Goal: Information Seeking & Learning: Learn about a topic

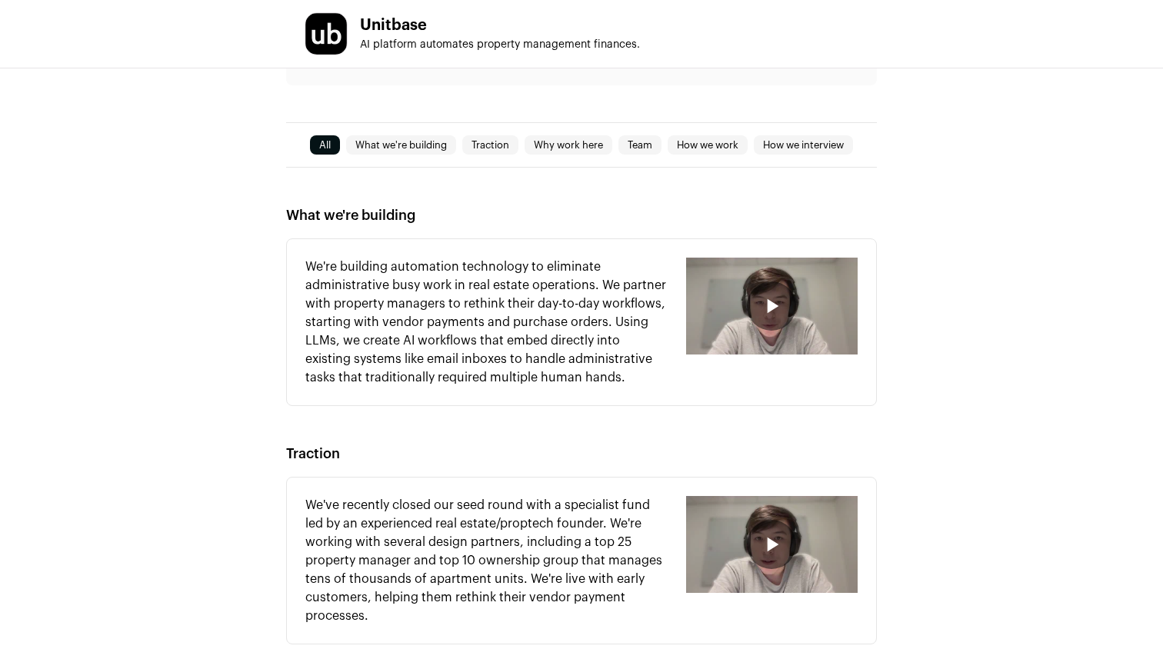
scroll to position [392, 0]
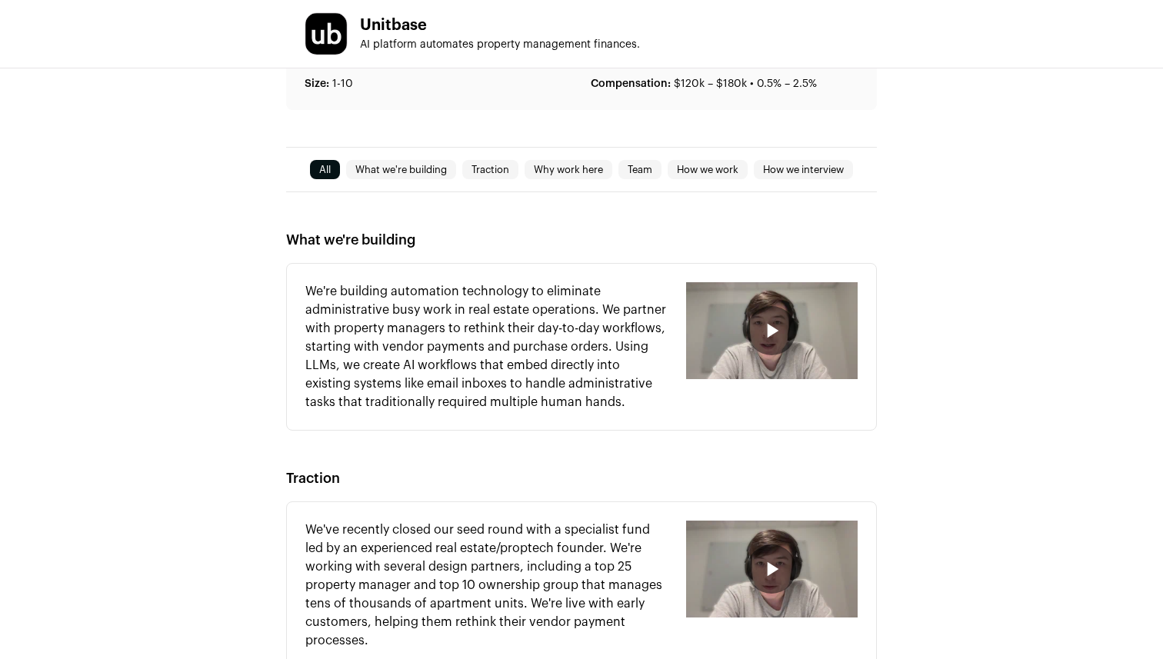
click at [763, 322] on icon "button" at bounding box center [771, 330] width 25 height 25
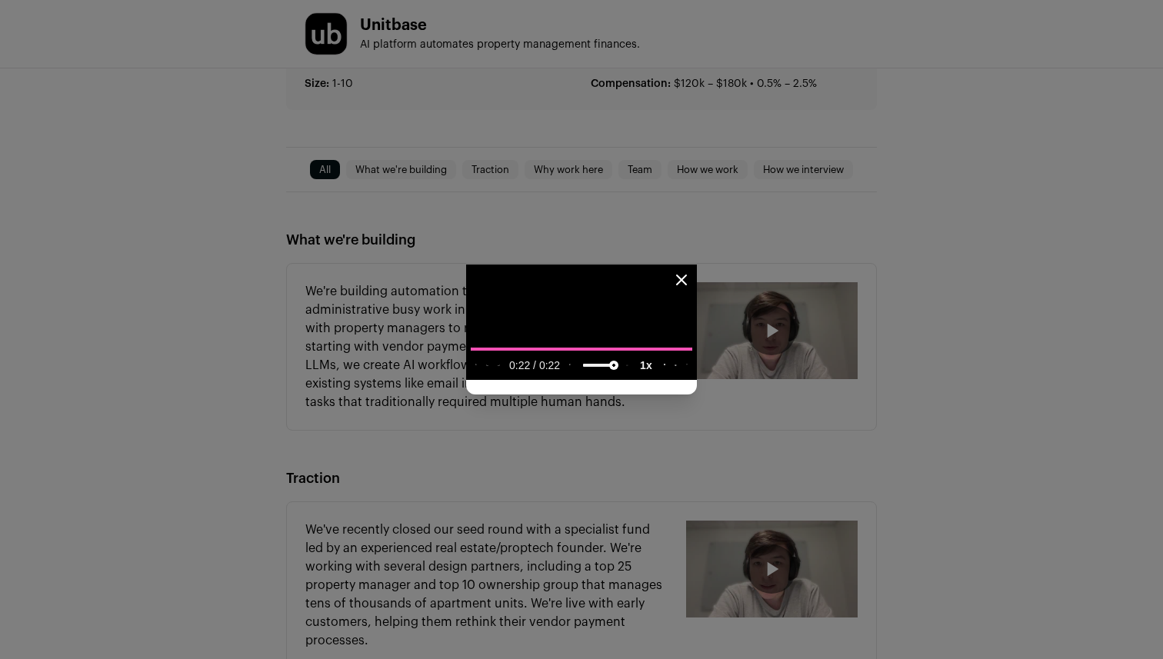
click at [18, 497] on div "Close modal via background" at bounding box center [581, 329] width 1163 height 659
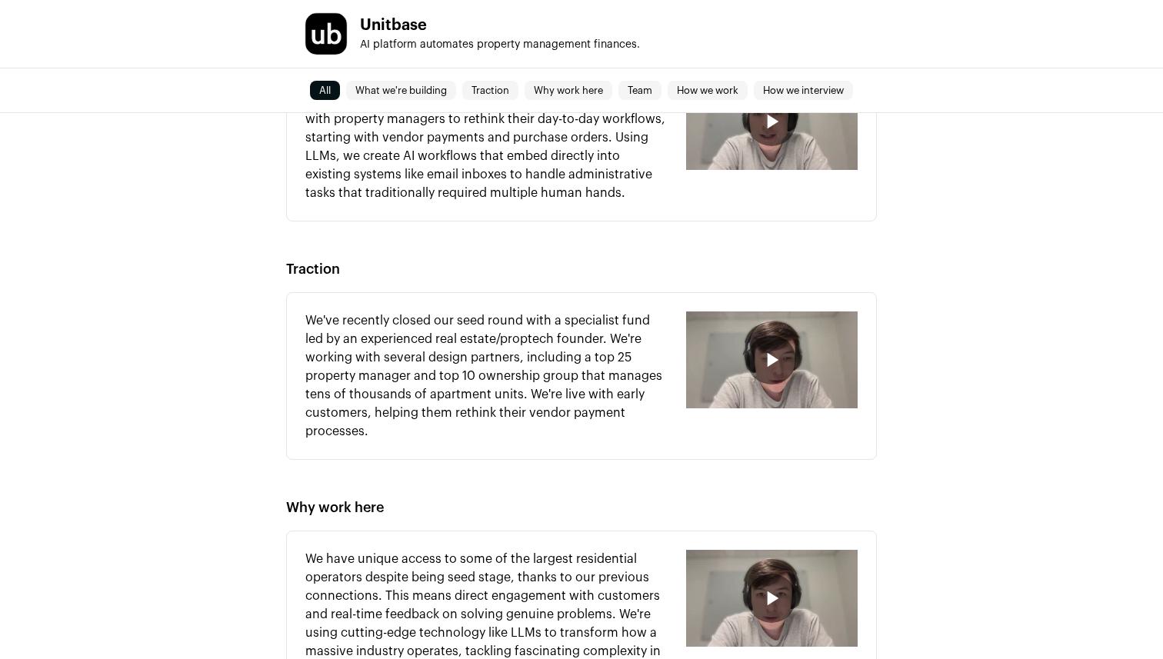
scroll to position [608, 0]
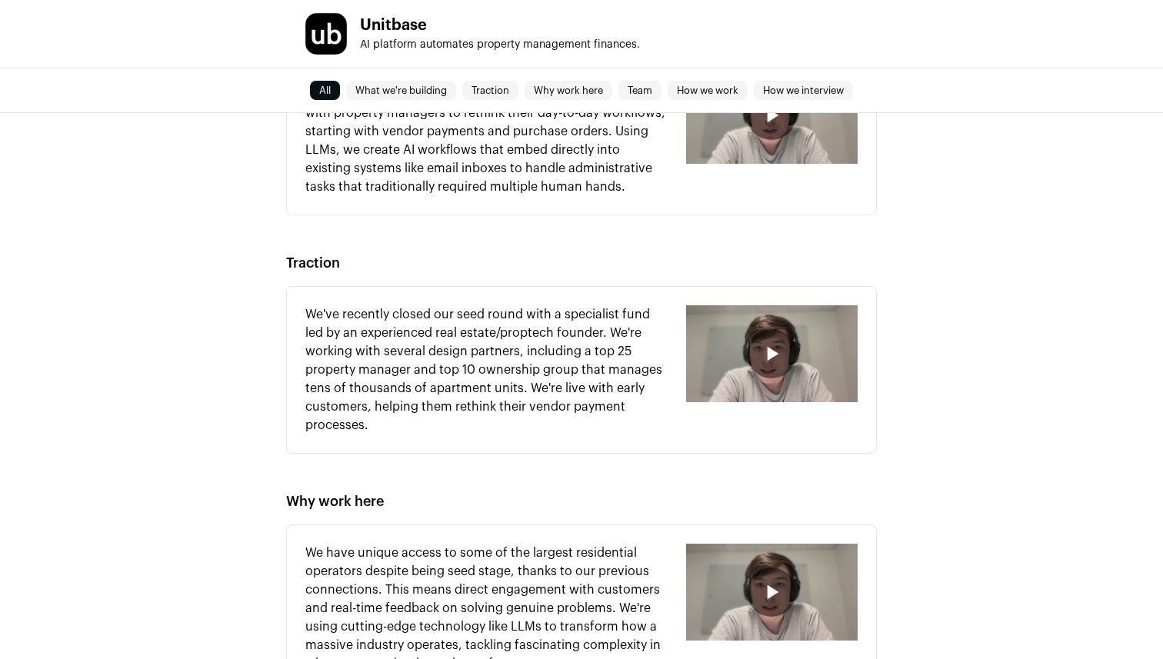
click at [752, 371] on div "button" at bounding box center [772, 353] width 172 height 97
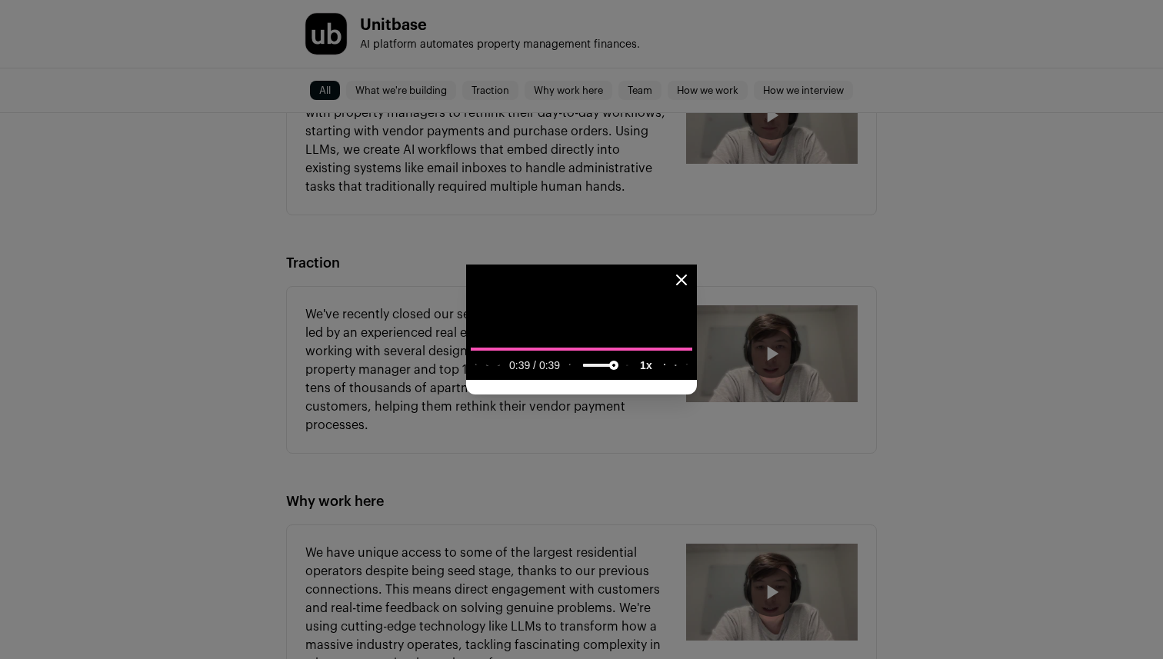
click at [21, 602] on div "Close modal via background" at bounding box center [581, 329] width 1163 height 659
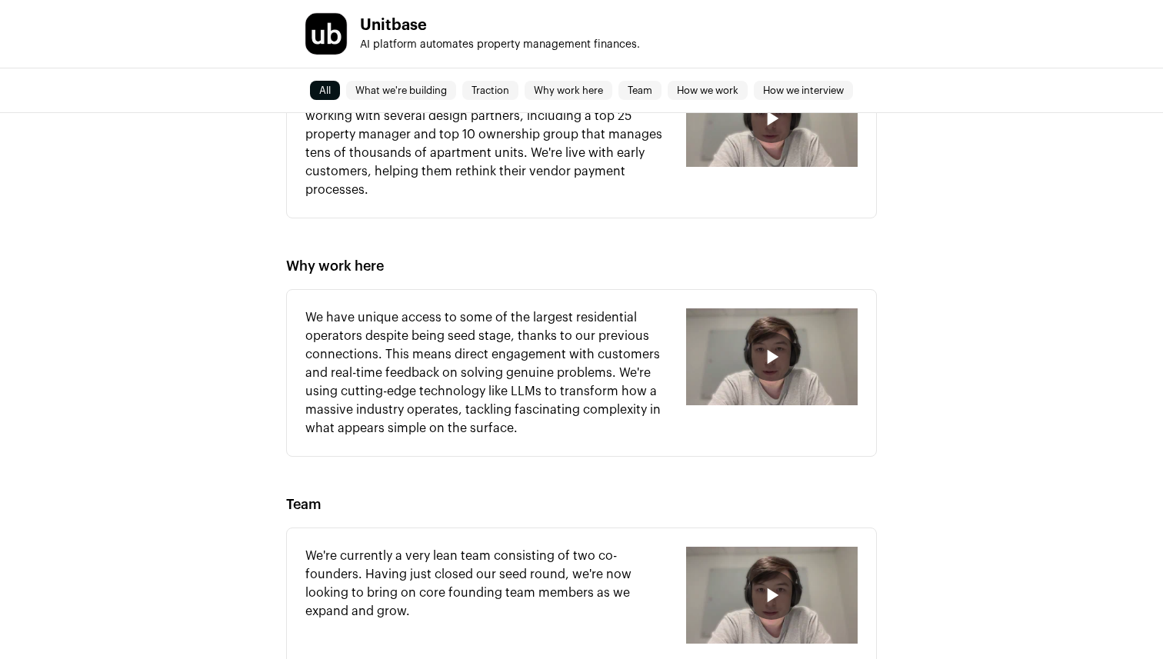
scroll to position [872, 0]
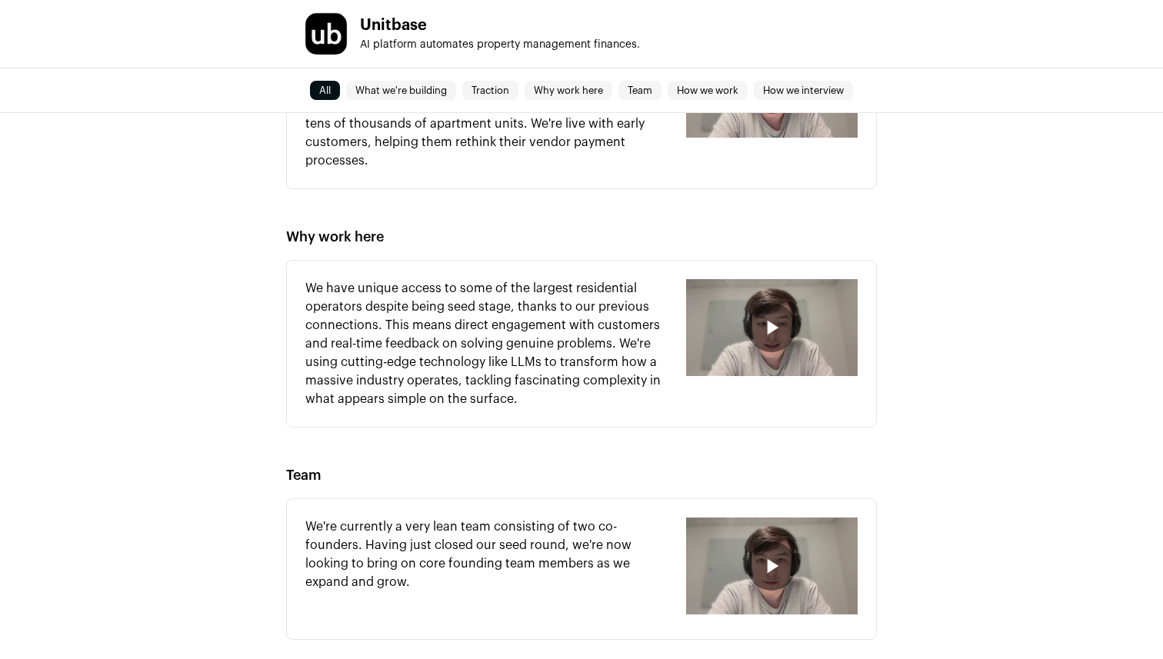
click at [750, 335] on div "button" at bounding box center [771, 327] width 49 height 49
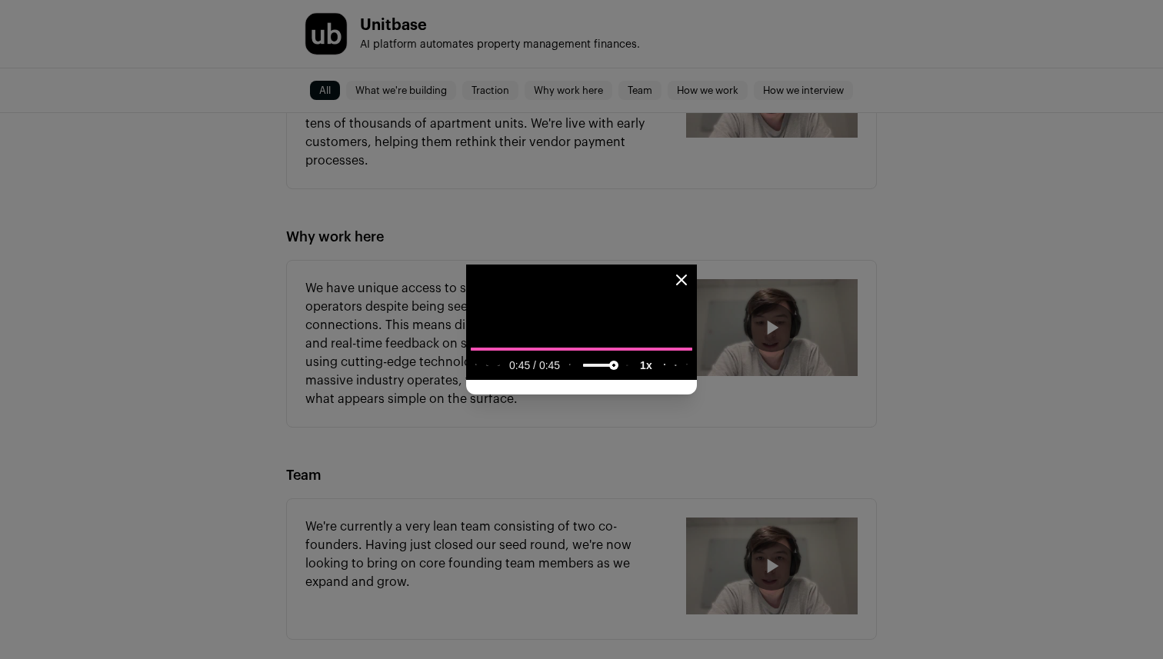
click at [0, 522] on div "Close modal via background" at bounding box center [581, 329] width 1163 height 659
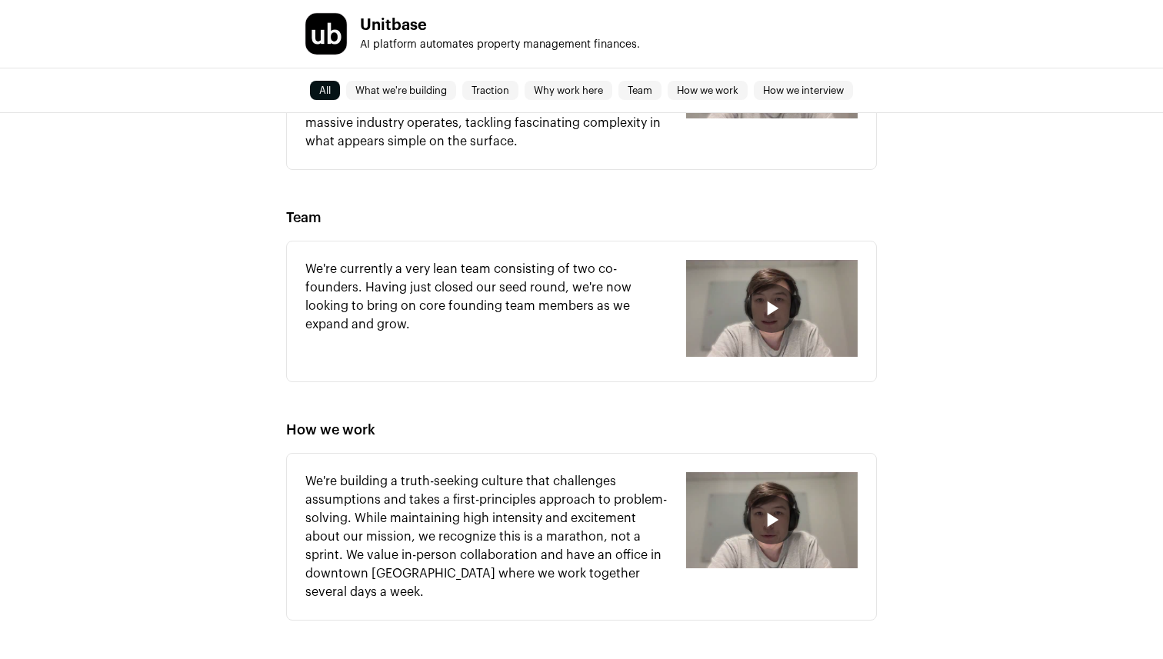
scroll to position [1139, 0]
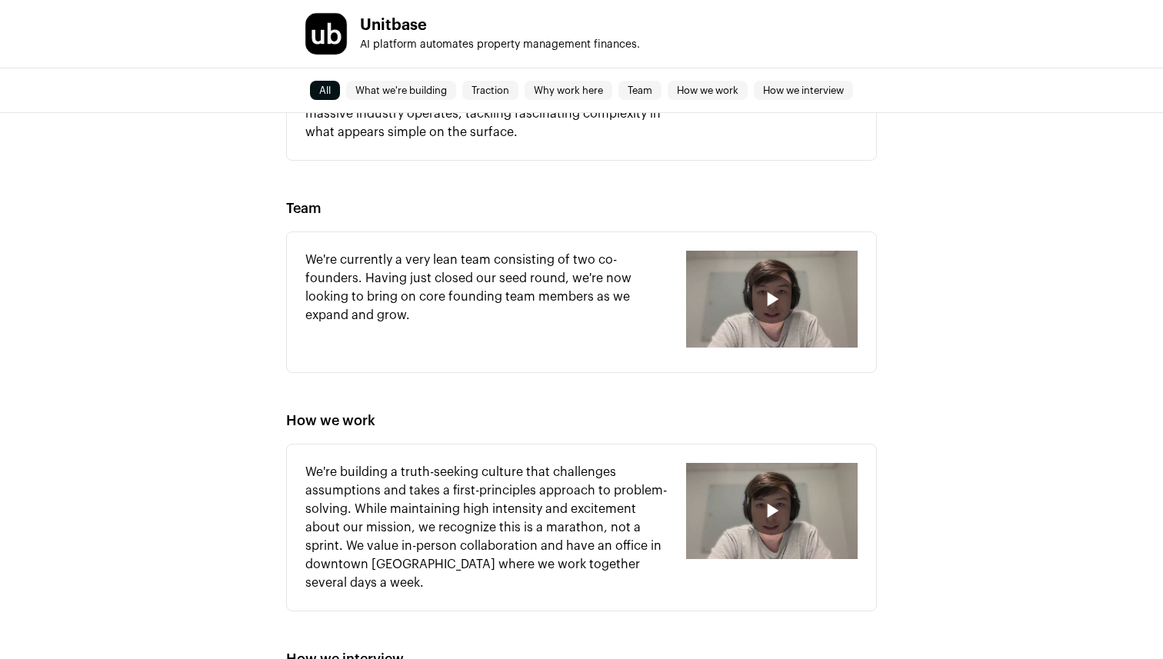
click at [776, 315] on div "button" at bounding box center [771, 299] width 49 height 49
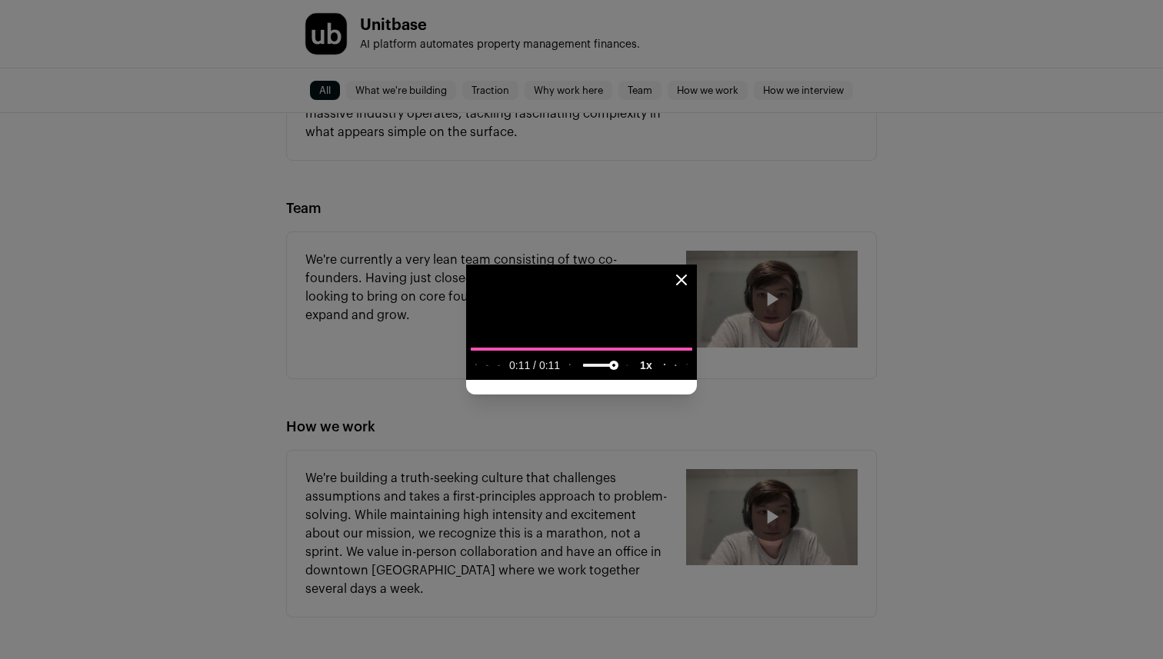
click at [0, 520] on div "Close modal via background" at bounding box center [581, 329] width 1163 height 659
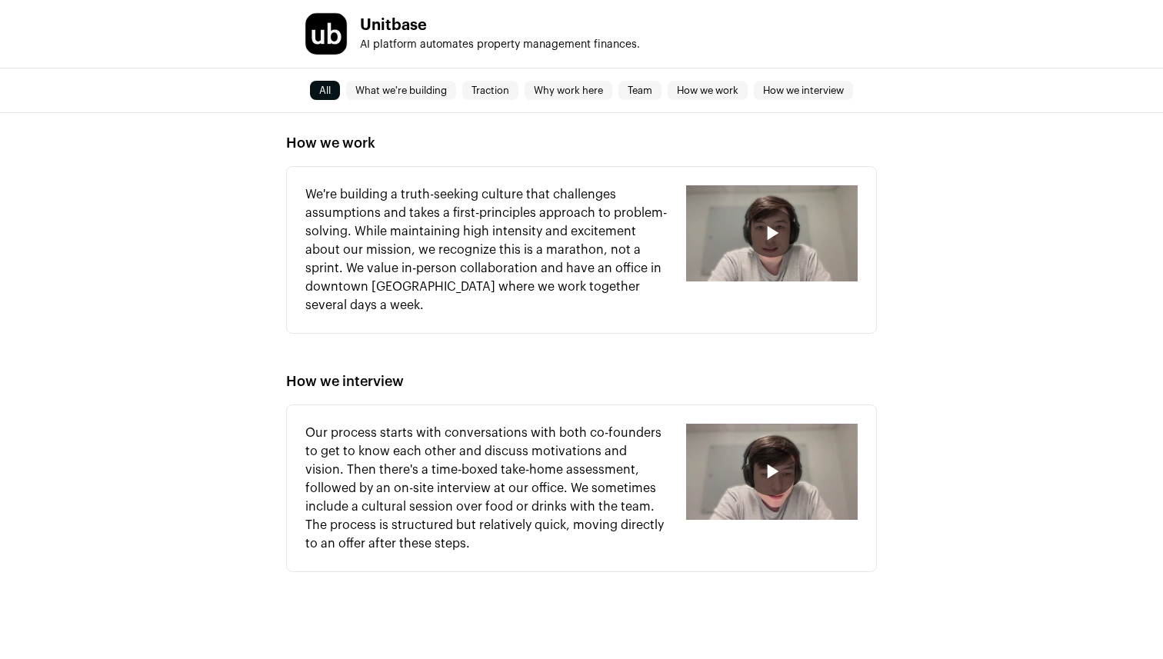
scroll to position [1440, 0]
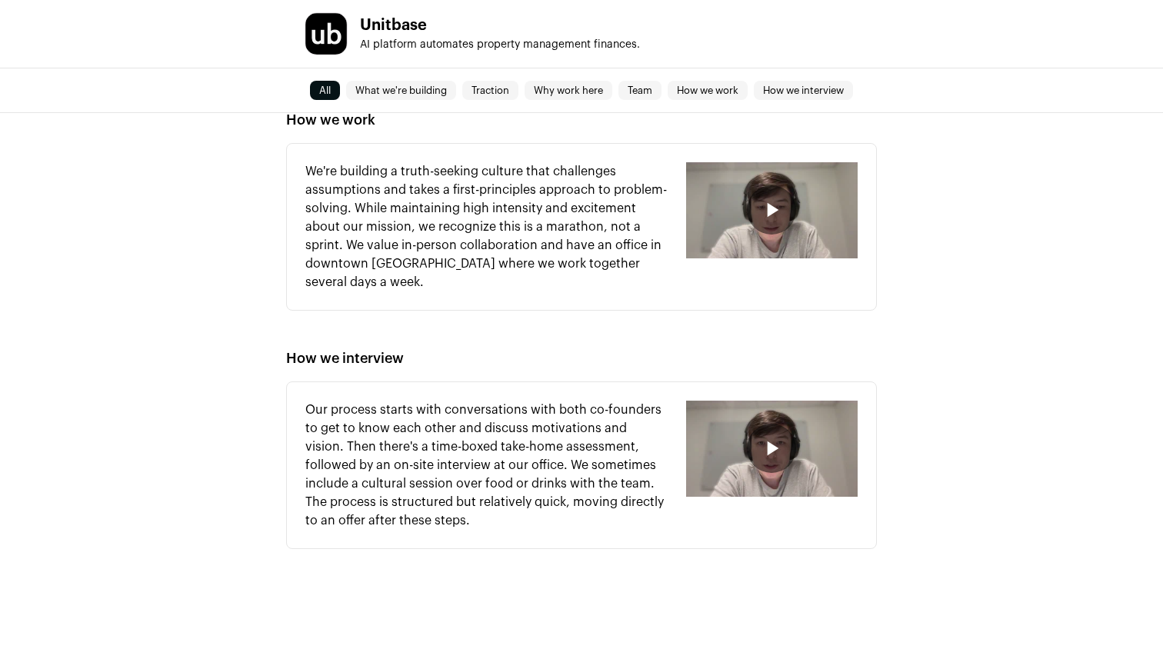
click at [698, 448] on div "button" at bounding box center [772, 449] width 172 height 97
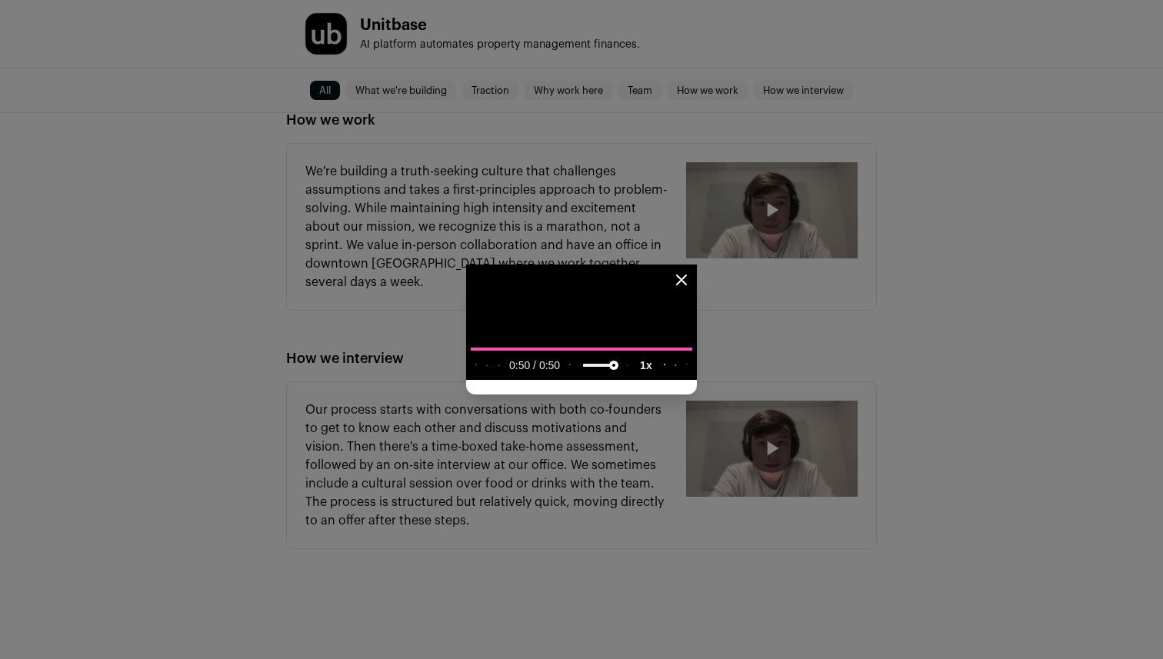
click at [0, 495] on div "Close modal via background" at bounding box center [581, 329] width 1163 height 659
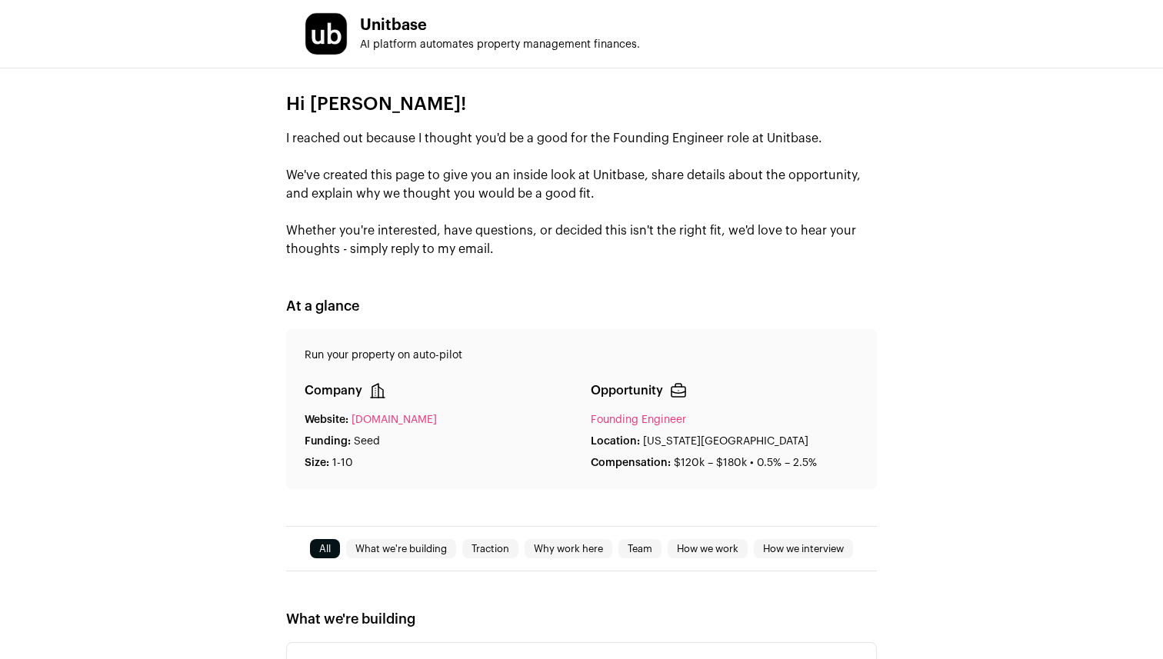
scroll to position [0, 0]
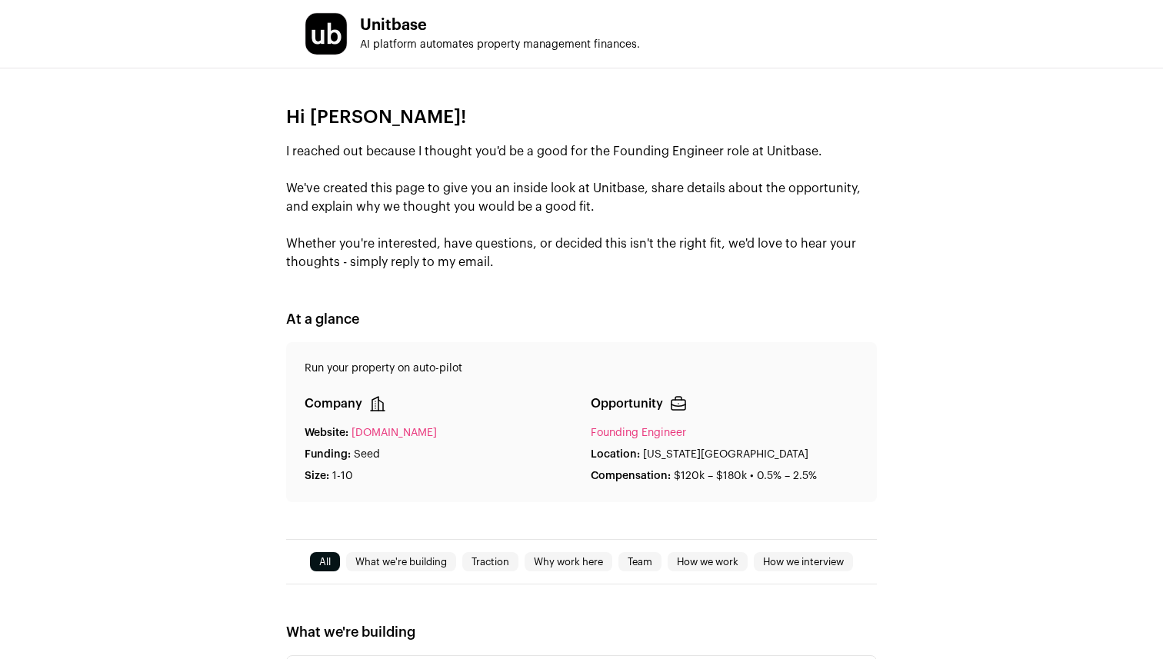
click at [611, 184] on p "I reached out because I thought you'd be a good for the Founding Engineer role …" at bounding box center [581, 206] width 591 height 129
